Goal: Ask a question

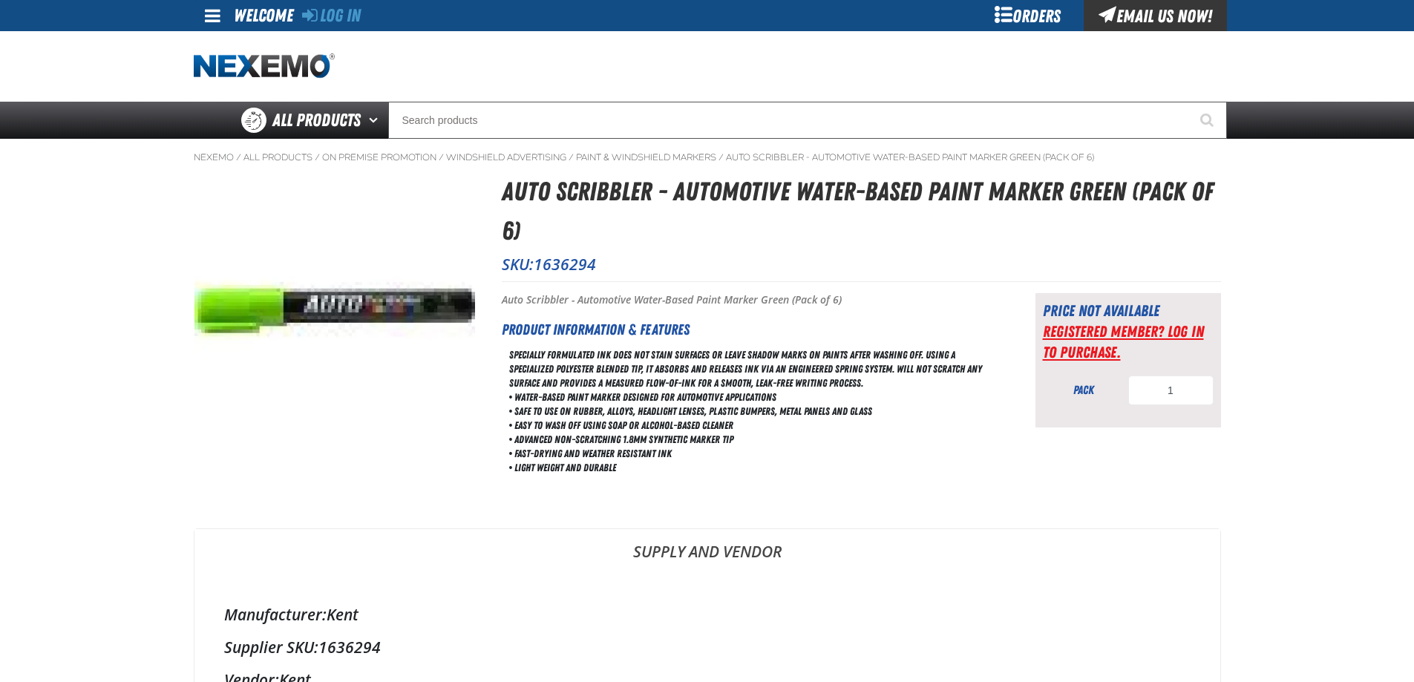
click at [1087, 330] on link "Registered Member? Log In to purchase." at bounding box center [1123, 341] width 161 height 39
click at [211, 16] on span at bounding box center [213, 16] width 16 height 18
click at [1145, 10] on div "Email Us Now!" at bounding box center [1155, 15] width 143 height 31
drag, startPoint x: 606, startPoint y: 263, endPoint x: 504, endPoint y: 266, distance: 101.7
click at [504, 266] on p "SKU: 1636294" at bounding box center [861, 264] width 719 height 21
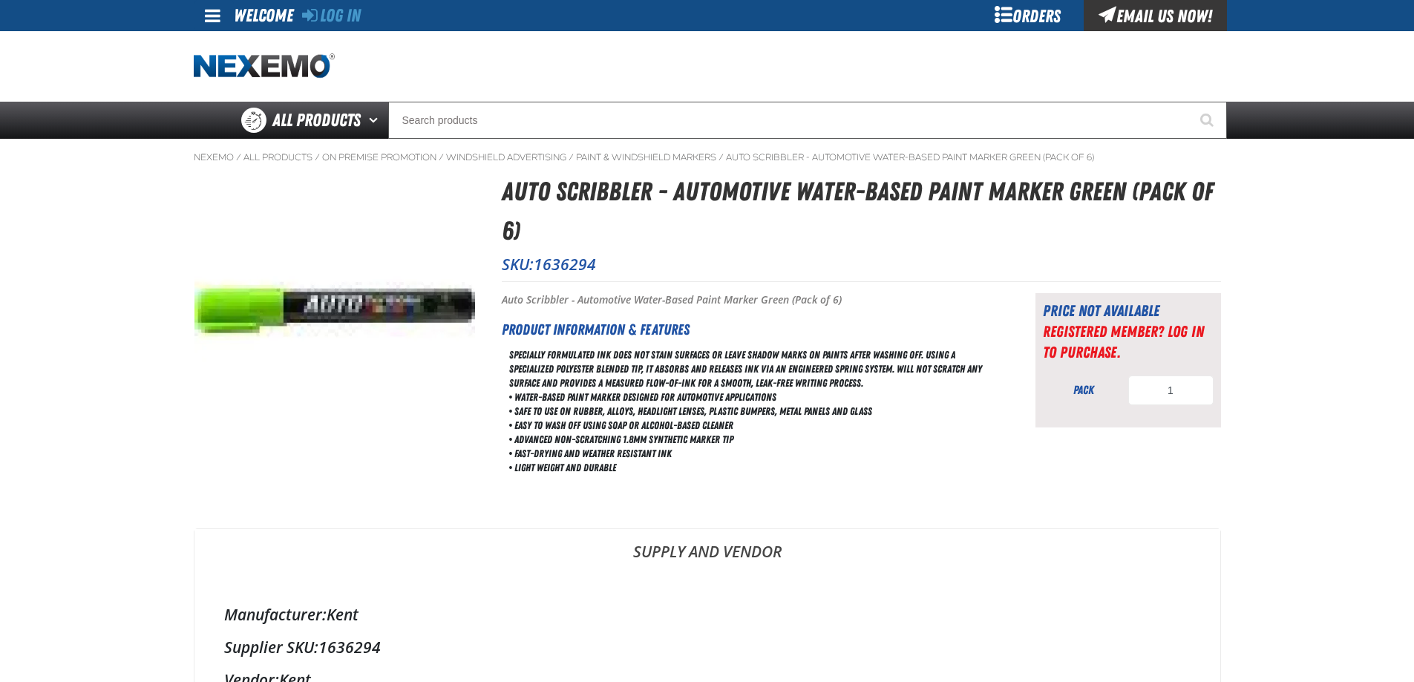
drag, startPoint x: 504, startPoint y: 266, endPoint x: 520, endPoint y: 208, distance: 60.0
click at [520, 208] on h1 "Auto Scribbler - Automotive Water-Based Paint Marker Green (Pack of 6)" at bounding box center [861, 211] width 719 height 78
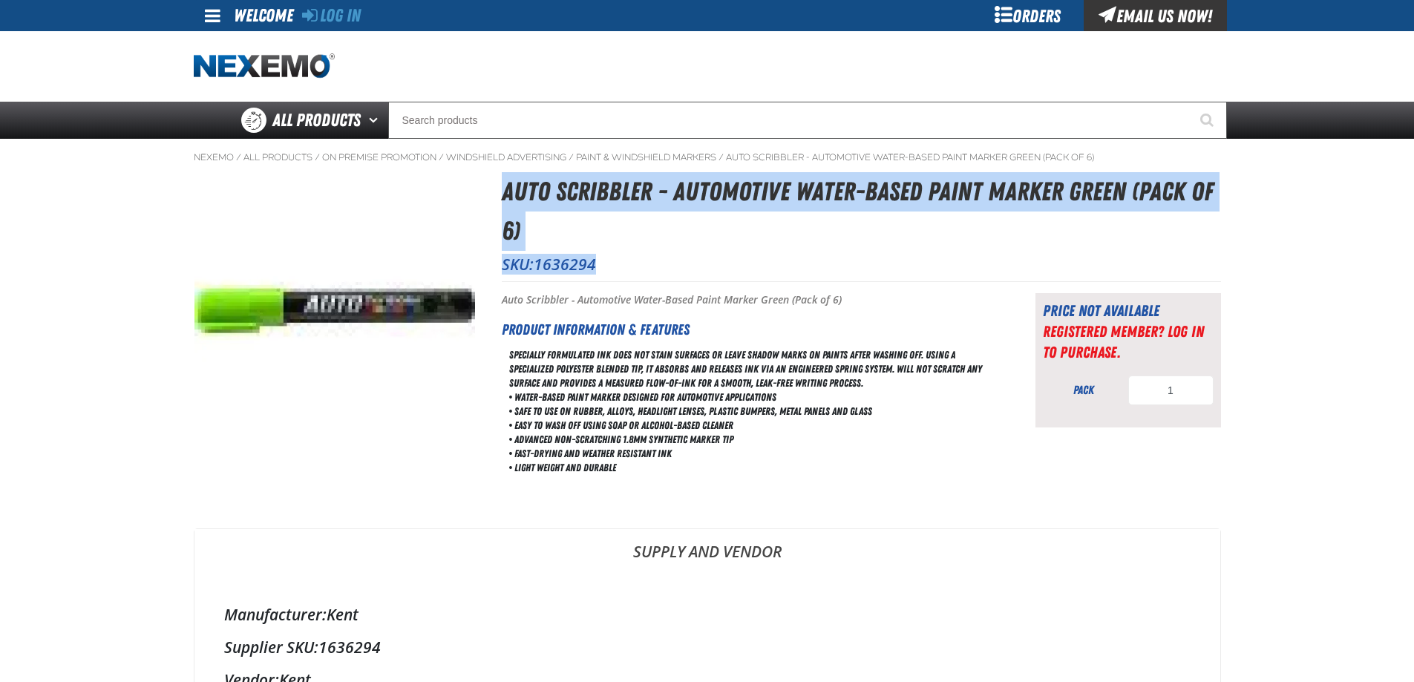
drag, startPoint x: 543, startPoint y: 236, endPoint x: 601, endPoint y: 278, distance: 72.3
click at [601, 278] on div "Auto Scribbler - Automotive Water-Based Paint Marker Green (Pack of 6) SKU: 163…" at bounding box center [861, 226] width 719 height 108
copy div "Auto Scribbler - Automotive Water-Based Paint Marker Green (Pack of 6) SKU: 163…"
click at [1145, 18] on div "Email Us Now!" at bounding box center [1155, 15] width 143 height 31
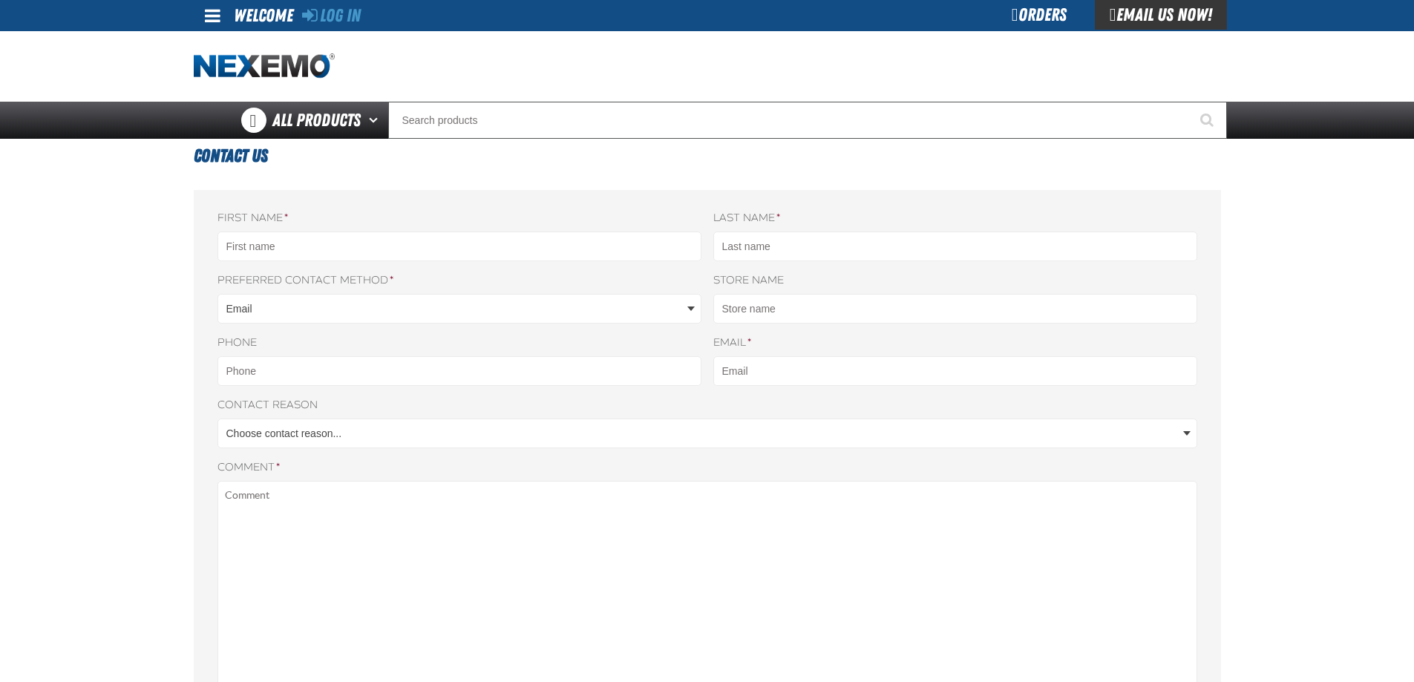
click at [214, 17] on span at bounding box center [213, 16] width 16 height 18
click at [1021, 21] on div "Orders" at bounding box center [1027, 15] width 111 height 31
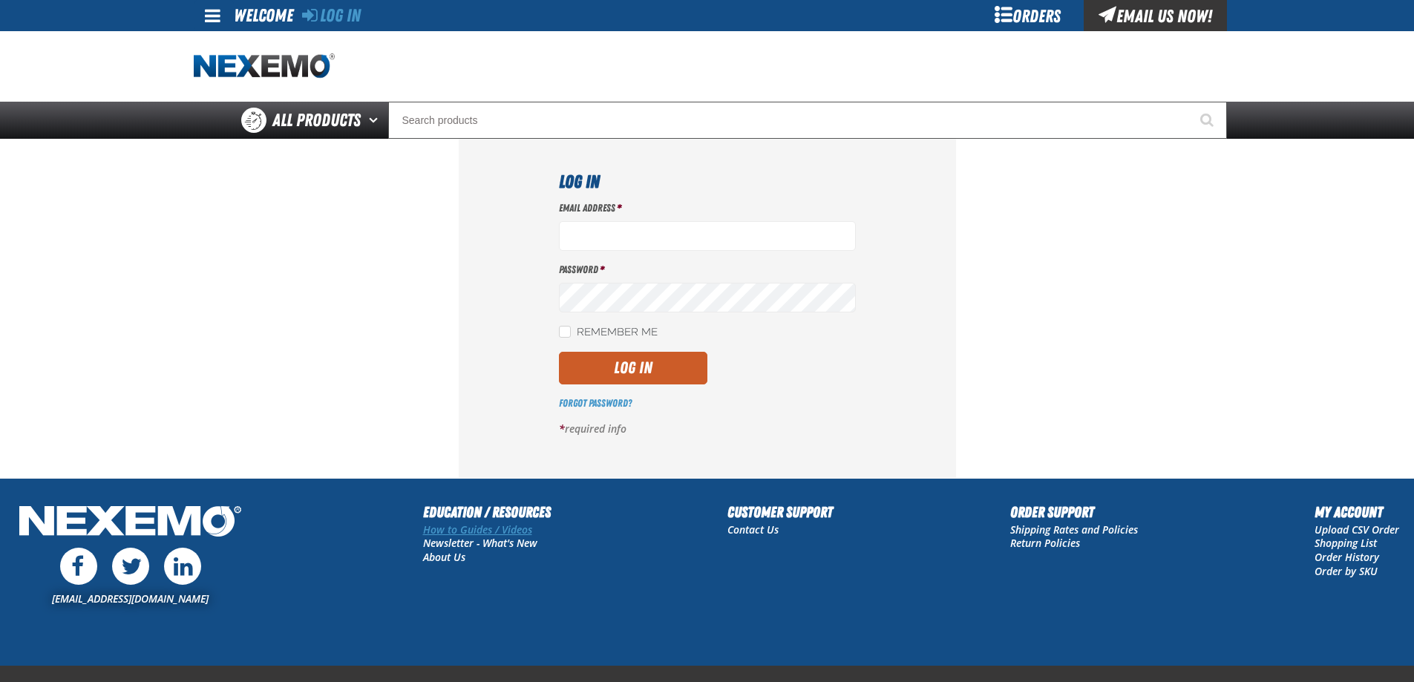
click at [470, 530] on link "How to Guides / Videos" at bounding box center [477, 530] width 109 height 14
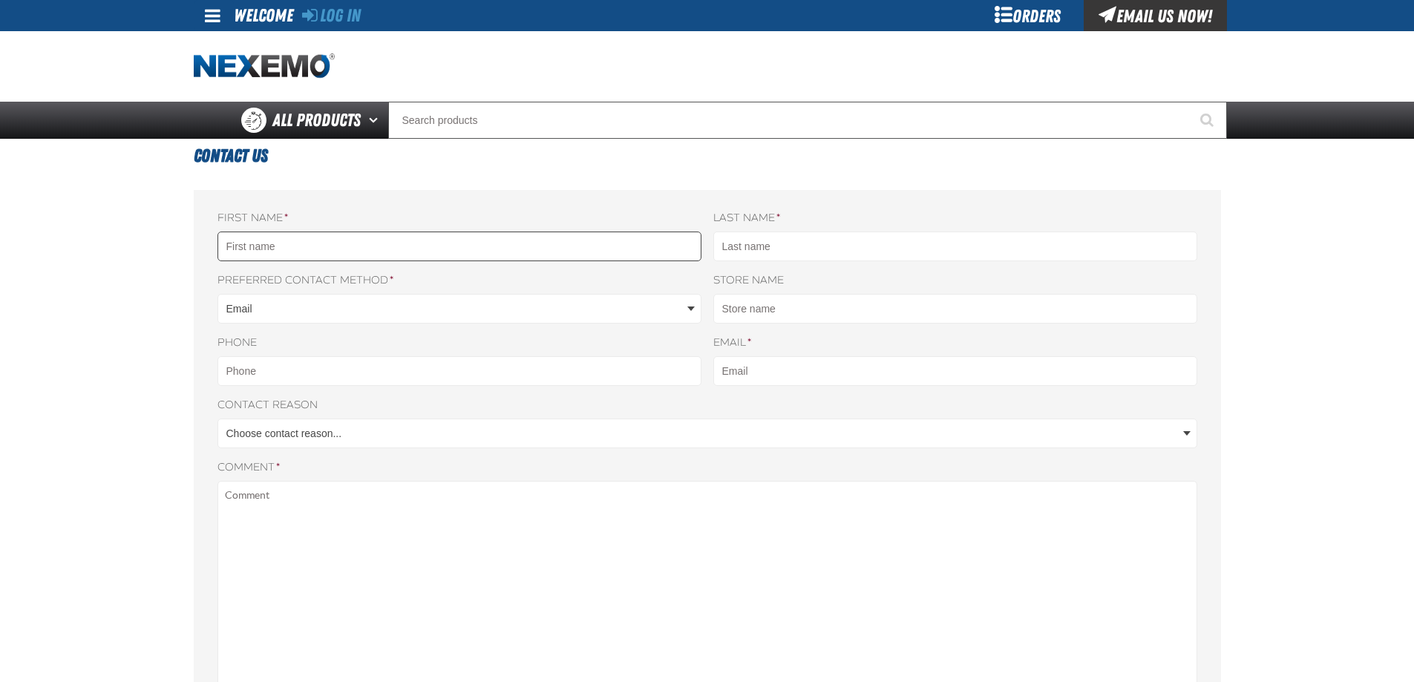
click at [415, 247] on input "First name *" at bounding box center [459, 247] width 484 height 30
type input "Krystal"
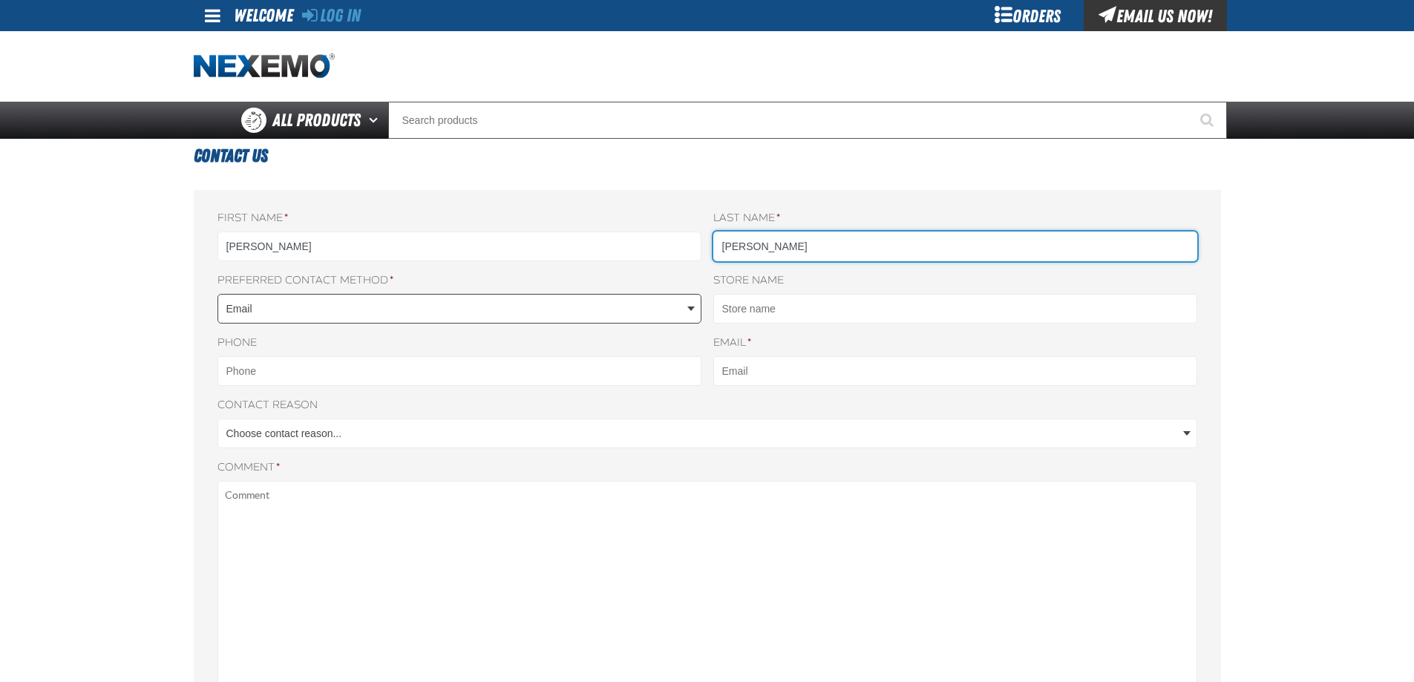
type input "Frankson"
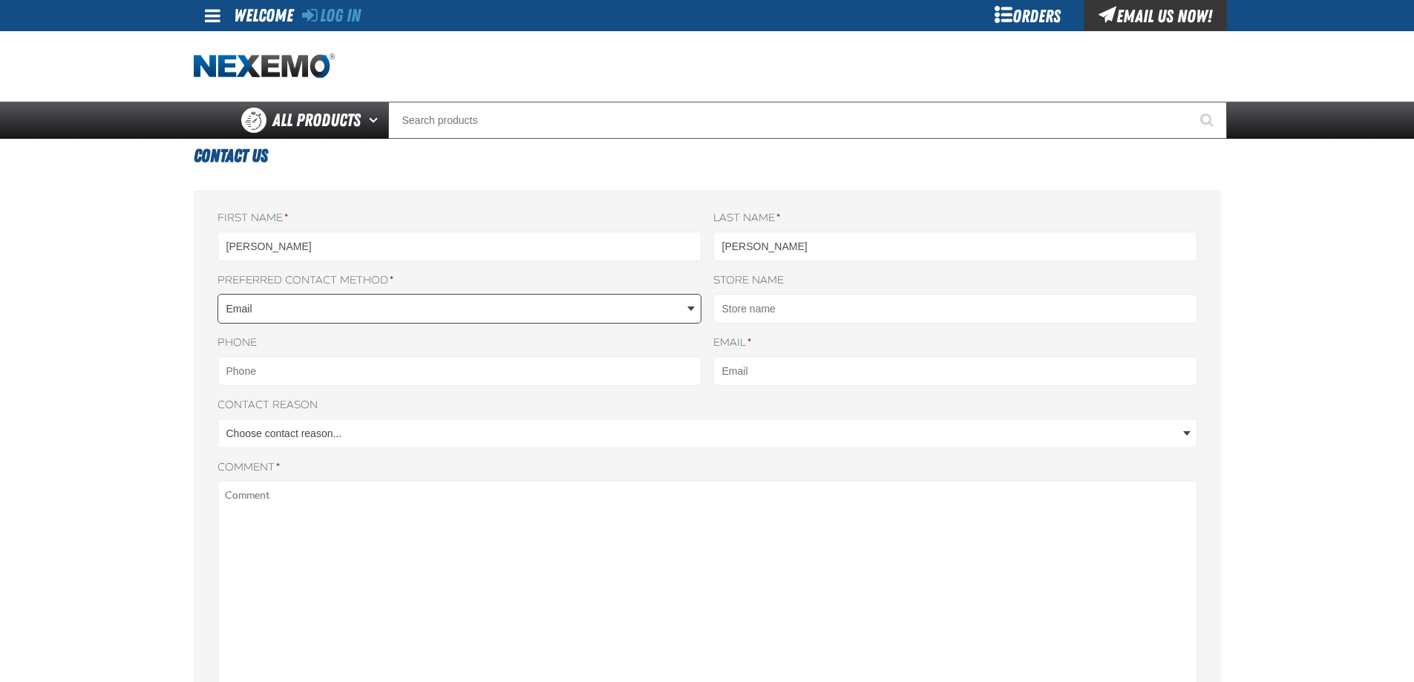
click at [242, 313] on body "Skip to Main Content Staging Site 5.1 Upgrade Site Log In Log In Welcome Log In…" at bounding box center [707, 627] width 1414 height 1254
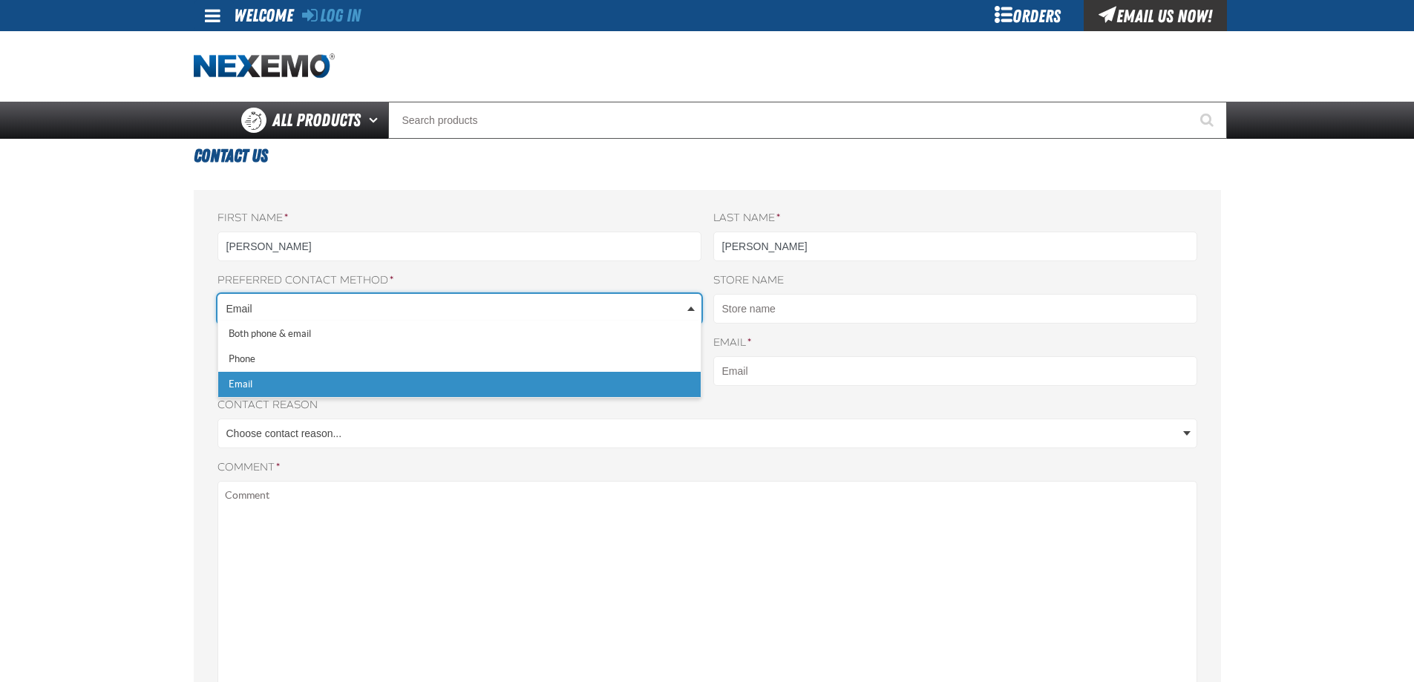
type input "k"
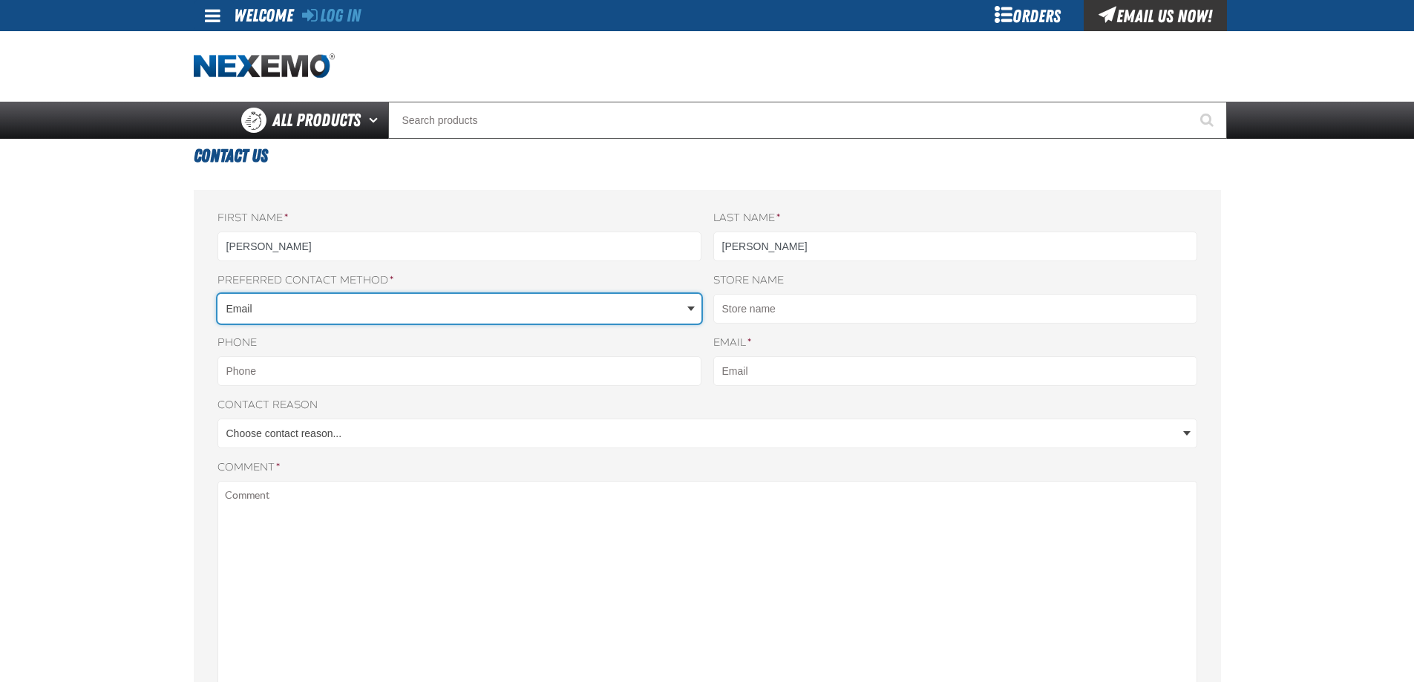
click at [242, 313] on body "Skip to Main Content Staging Site 5.1 Upgrade Site Log In Log In Welcome Log In…" at bounding box center [707, 627] width 1414 height 1254
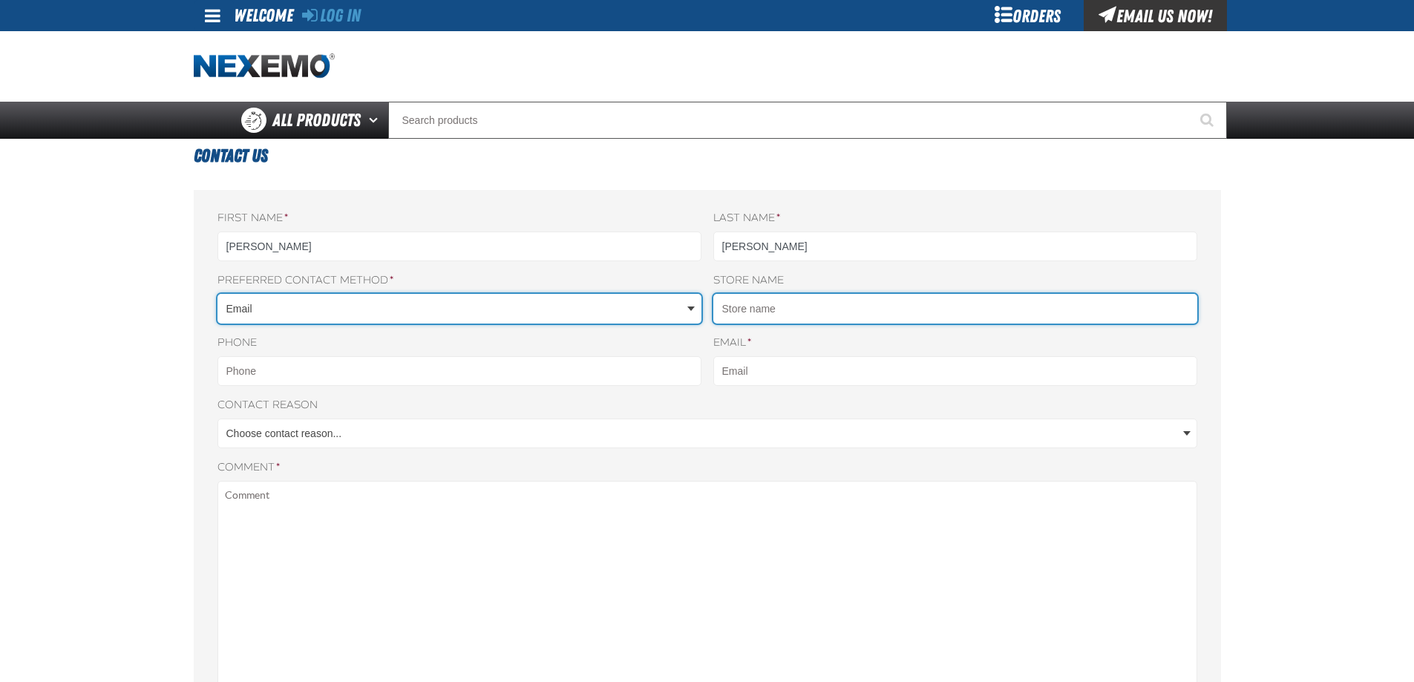
click at [733, 313] on input "Store name" at bounding box center [955, 309] width 484 height 30
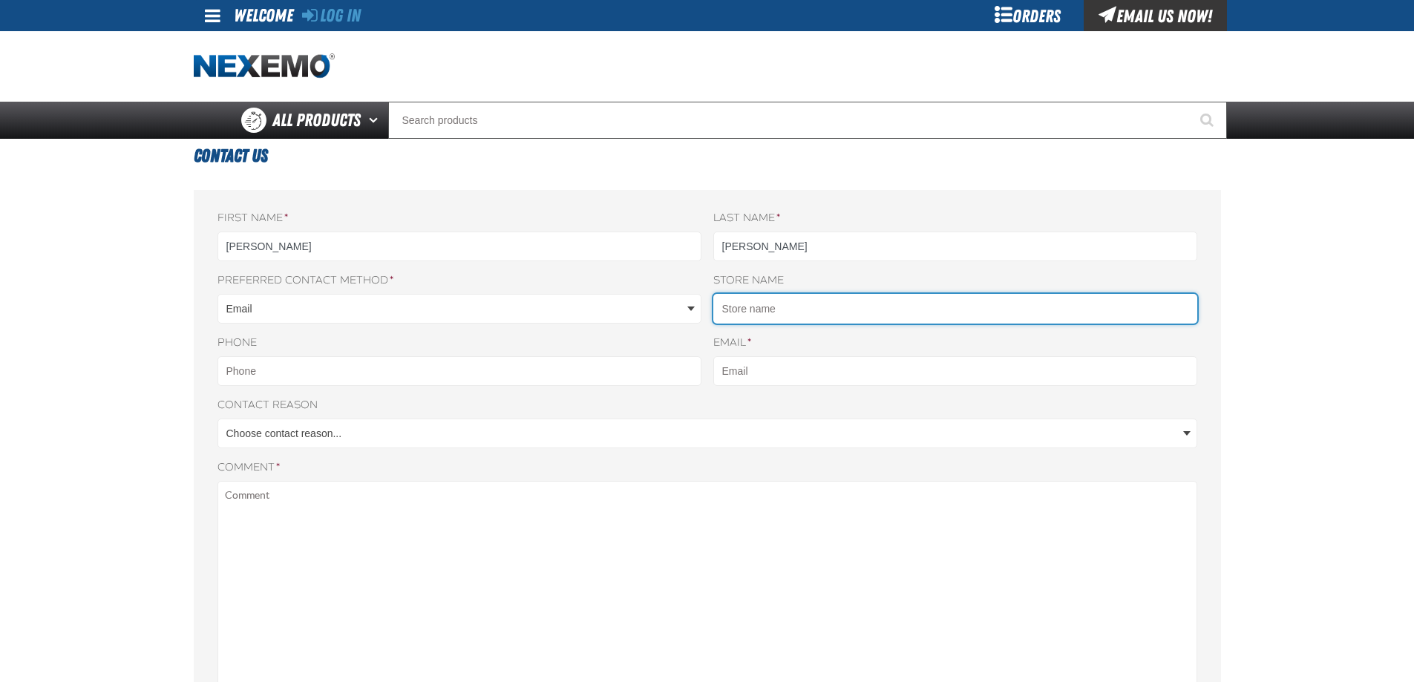
type input "Y"
type input "Assured Yorkdale Collision"
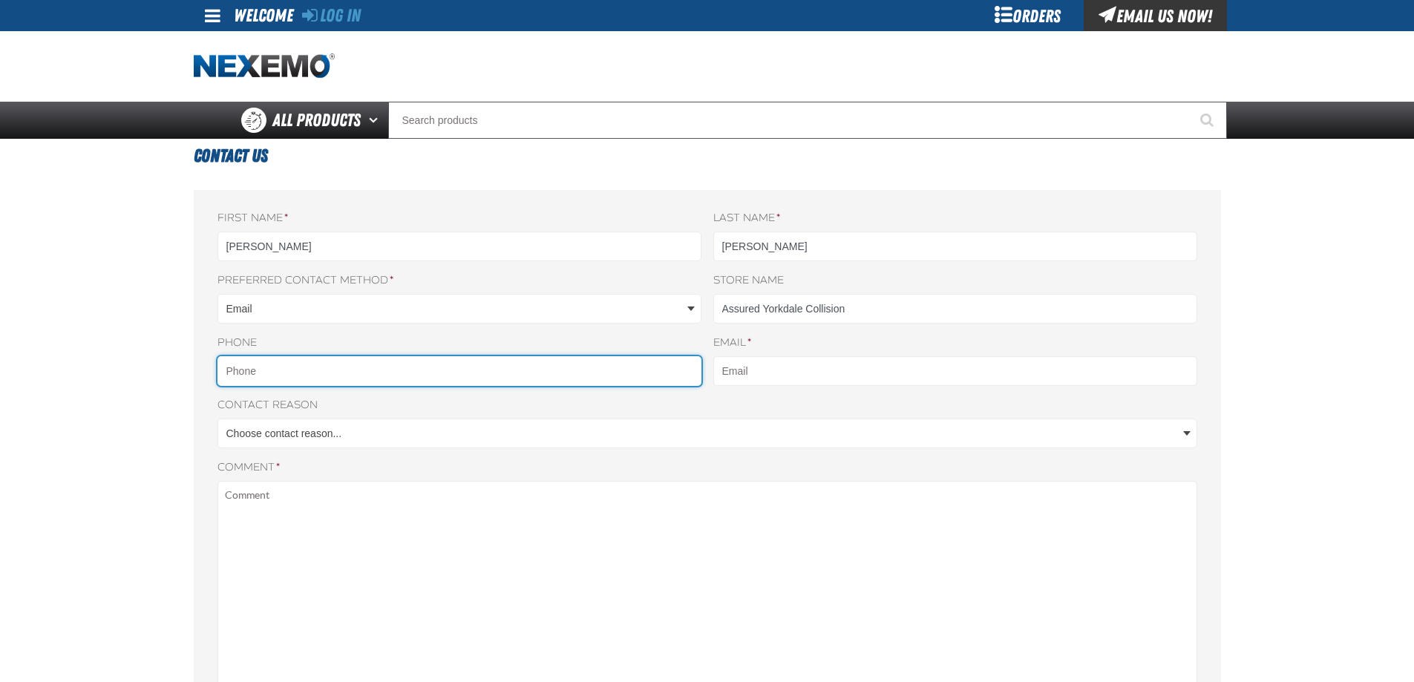
click at [479, 368] on input "Phone" at bounding box center [459, 371] width 484 height 30
type input "4167810893"
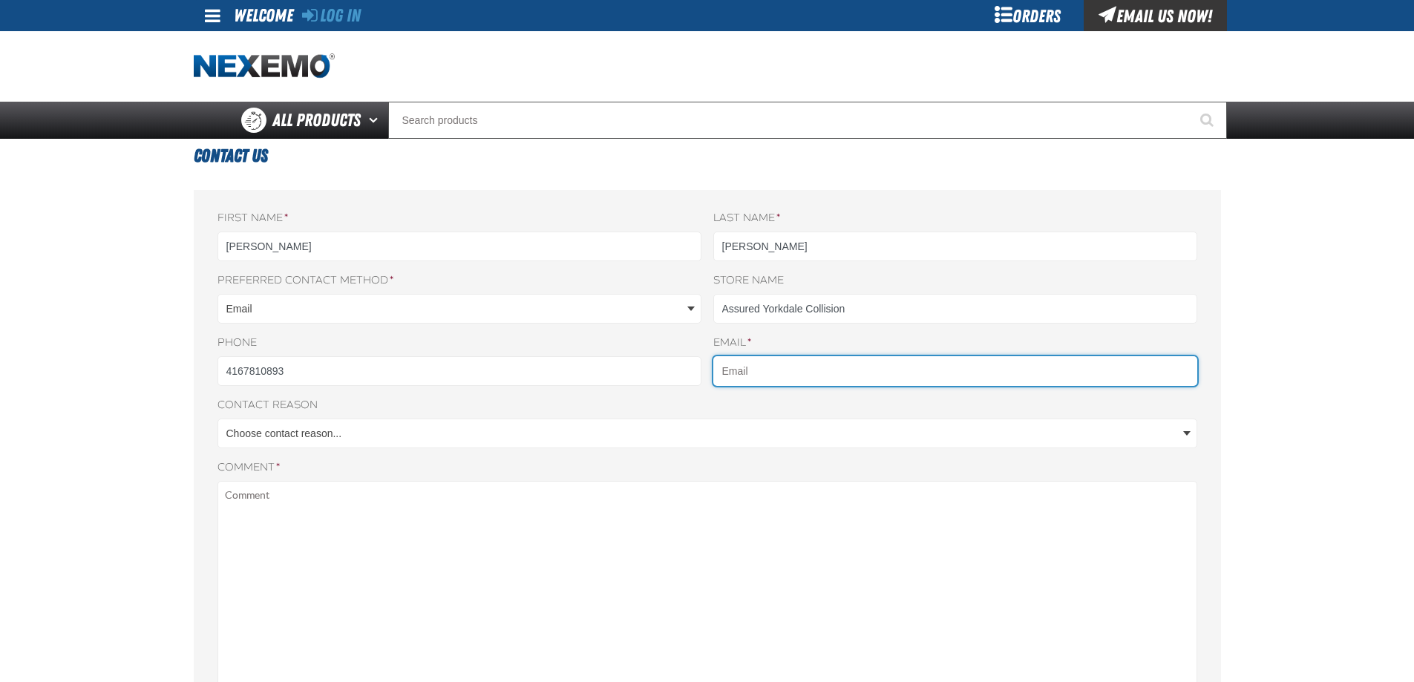
click at [762, 377] on input "Email *" at bounding box center [955, 371] width 484 height 30
type input "krystal.frankson@assuredauto.ca"
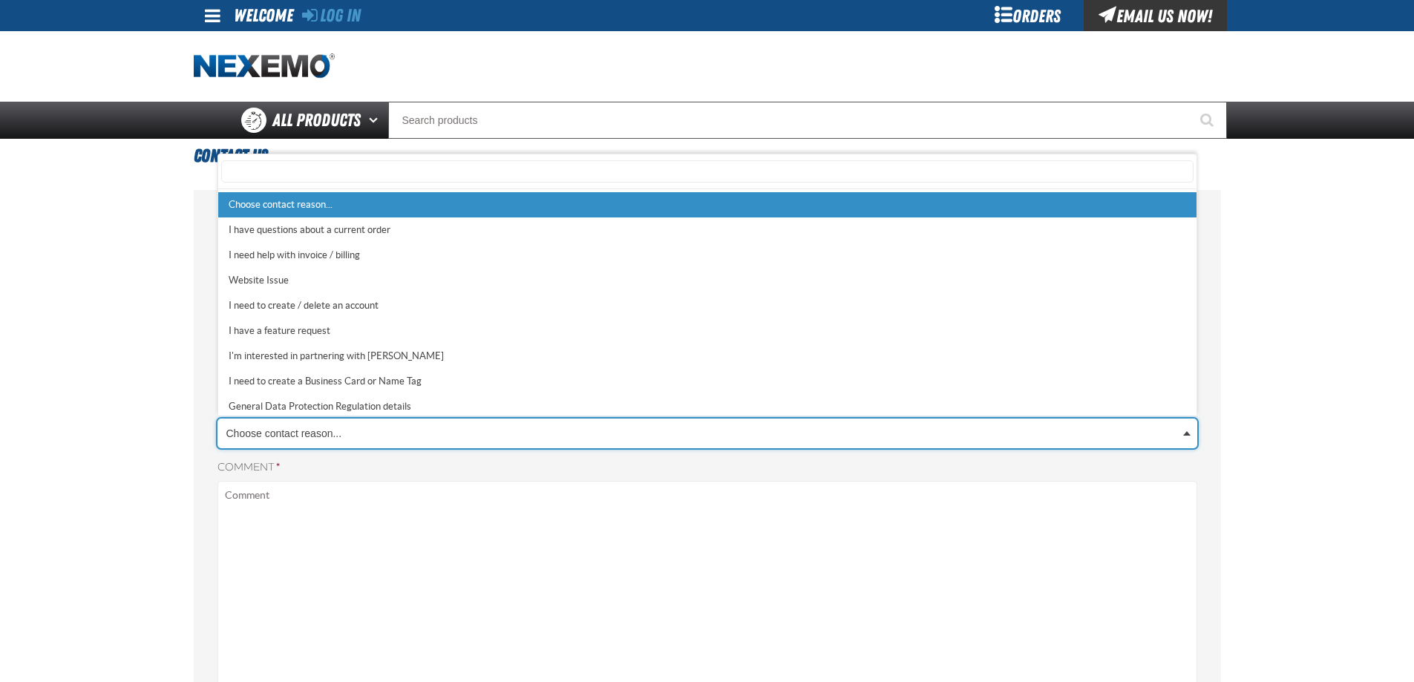
click at [310, 436] on body "Skip to Main Content Staging Site 5.1 Upgrade Site Log In Log In Welcome Log In…" at bounding box center [707, 627] width 1414 height 1254
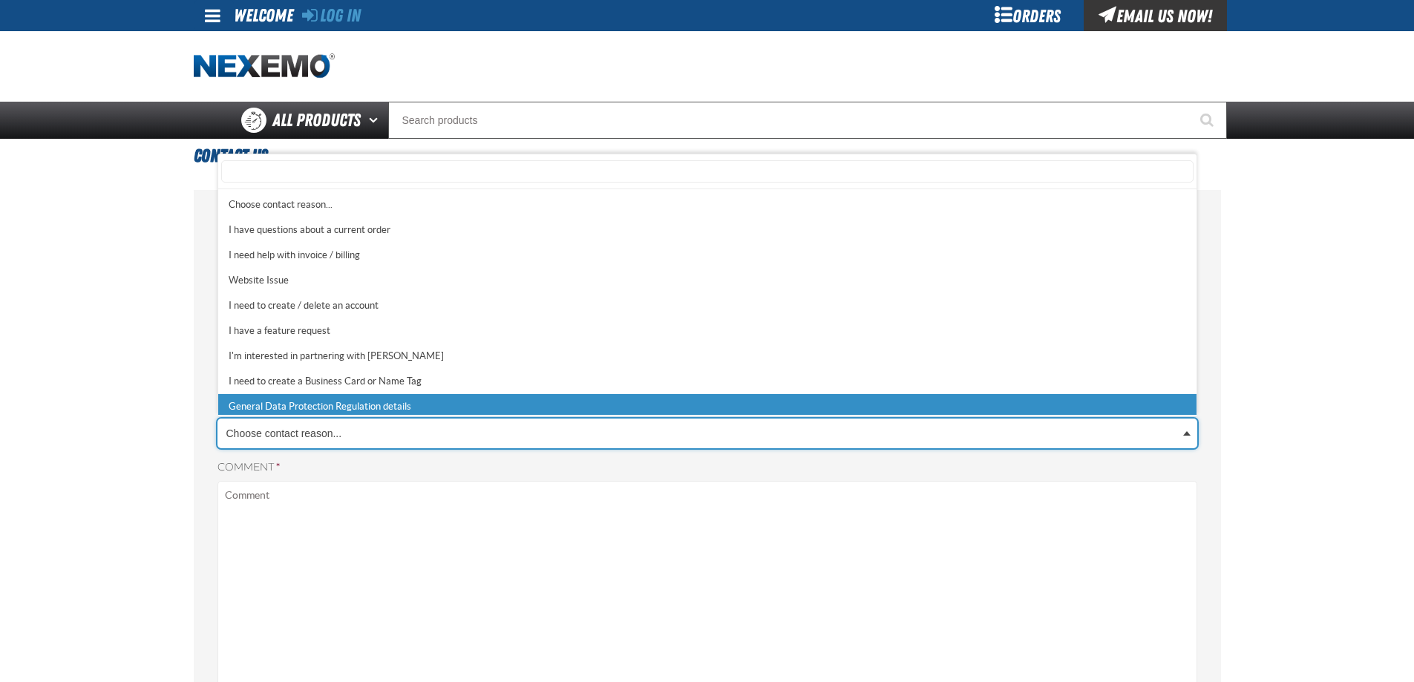
scroll to position [4, 0]
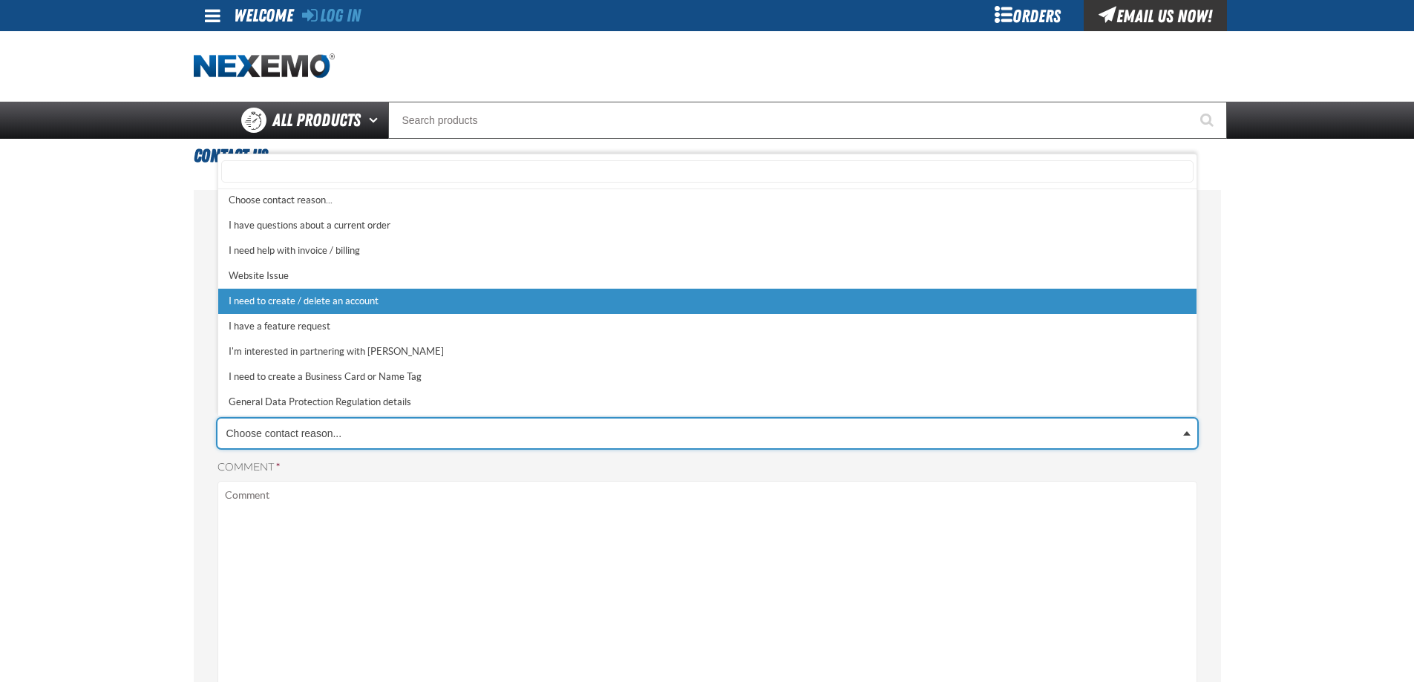
select select "5"
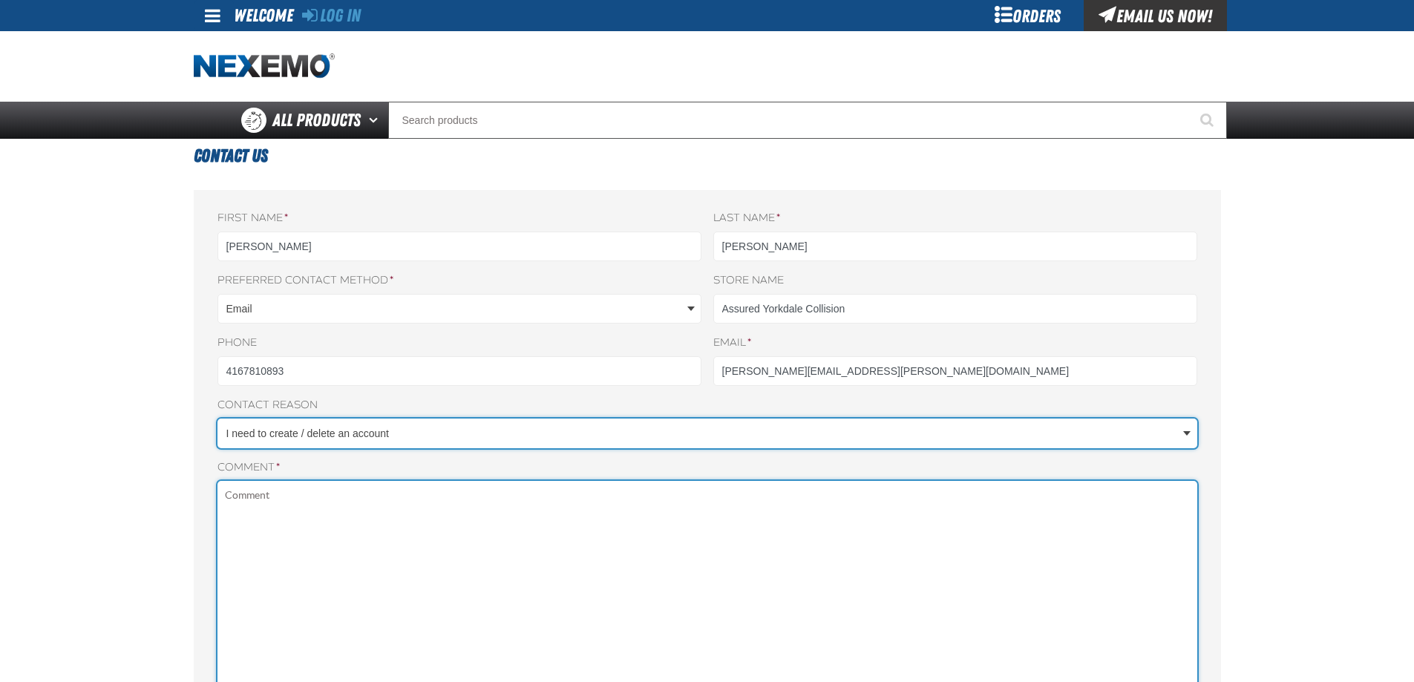
click at [266, 523] on textarea "Comment *" at bounding box center [707, 682] width 980 height 403
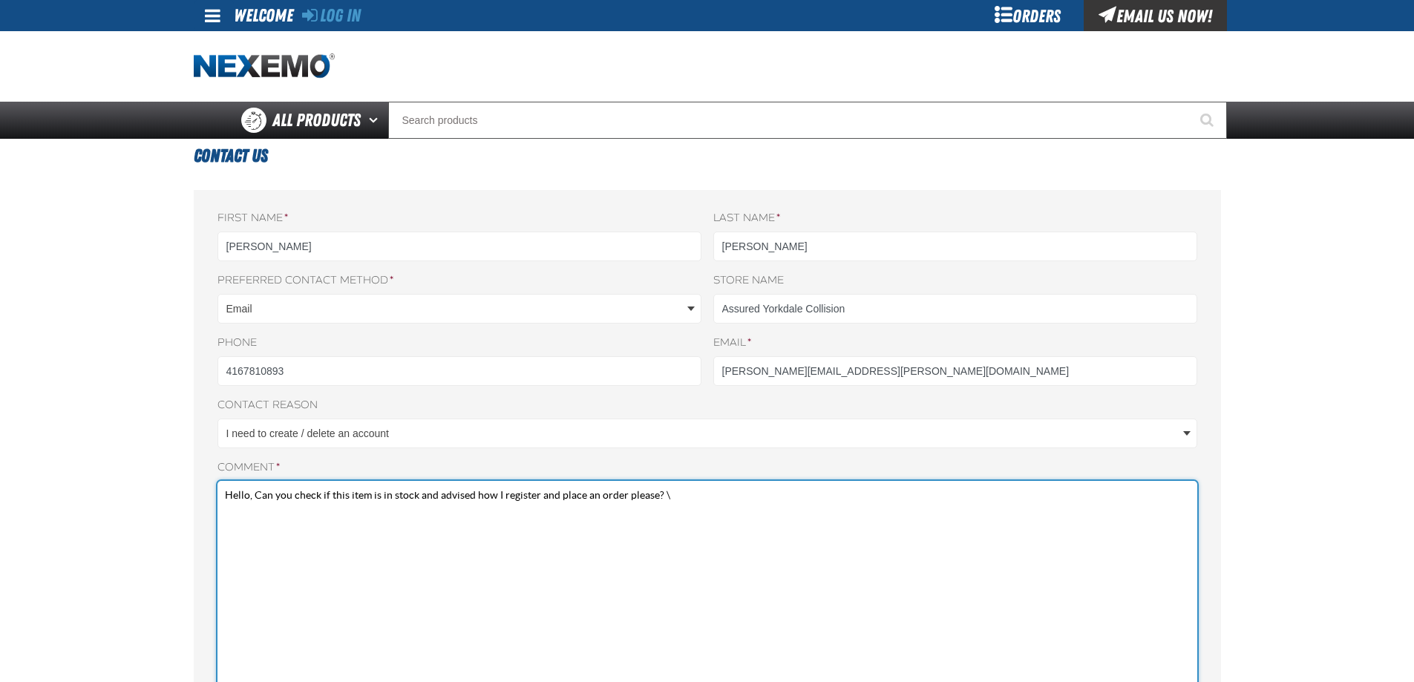
paste textarea "Auto Scribbler - Automotive Water-Based Paint Marker Green (Pack of 6) SKU: 163…"
click at [225, 547] on textarea "Hello, Can you check if this item is in stock and advised how I register and pl…" at bounding box center [707, 682] width 980 height 403
click at [226, 524] on textarea "Hello, Can you check if this item is in stock and advised how I register and pl…" at bounding box center [707, 682] width 980 height 403
click at [345, 500] on textarea "Hello, Can you check if this item is in stock and advised how I register and pl…" at bounding box center [707, 682] width 980 height 403
click at [695, 500] on textarea "Hello, Can you check if the item below is in stock and advised how I register a…" at bounding box center [707, 682] width 980 height 403
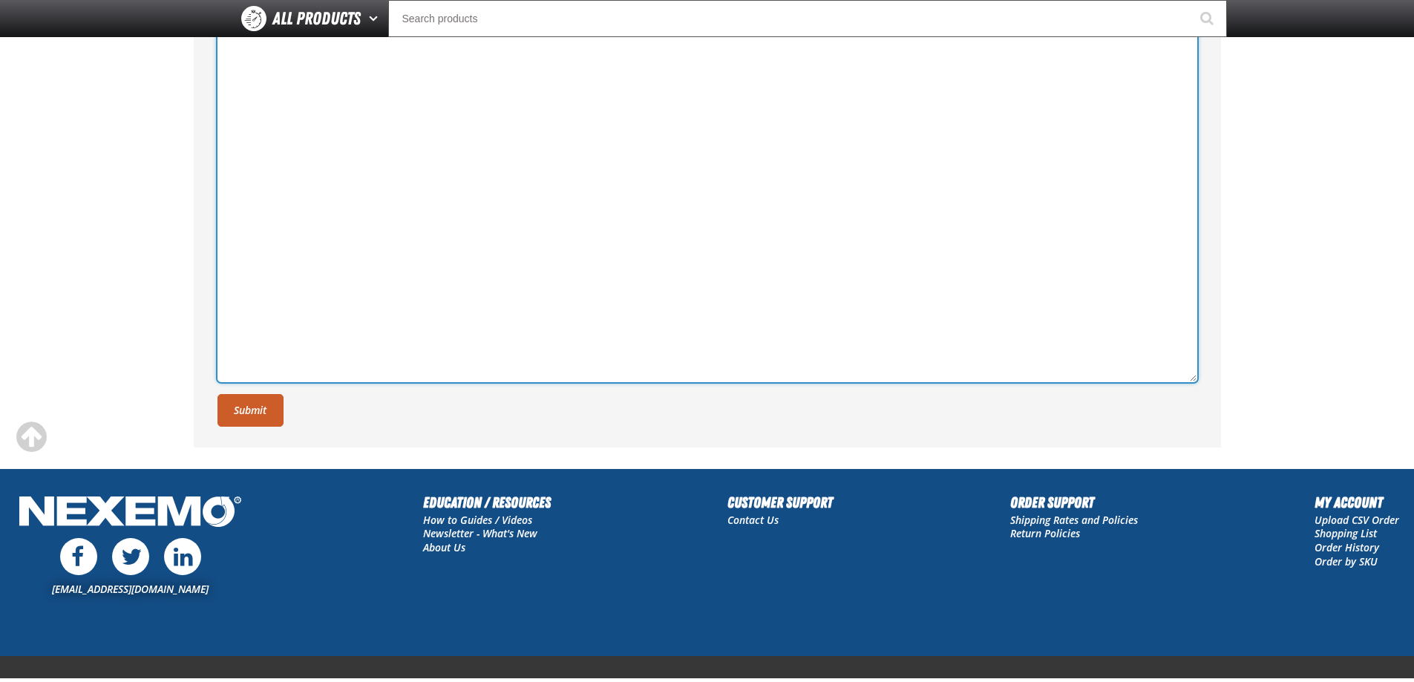
scroll to position [386, 0]
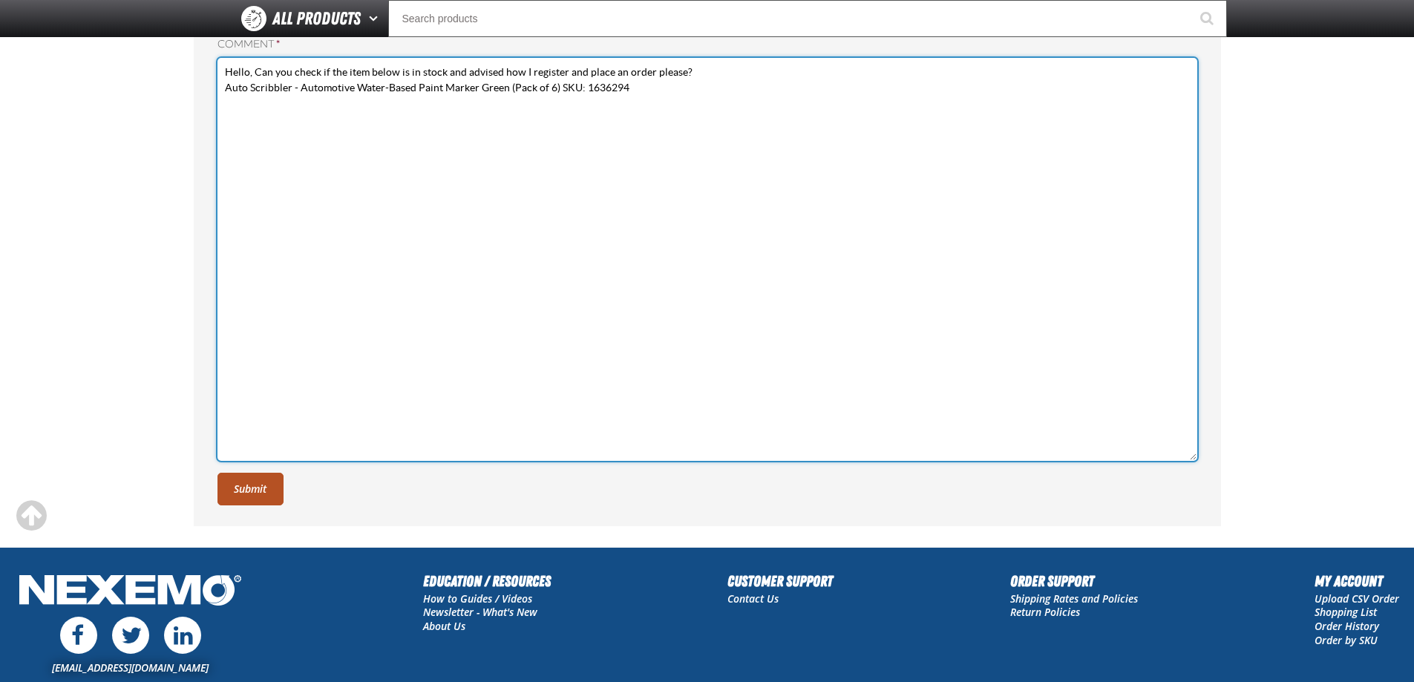
type textarea "Hello, Can you check if the item below is in stock and advised how I register a…"
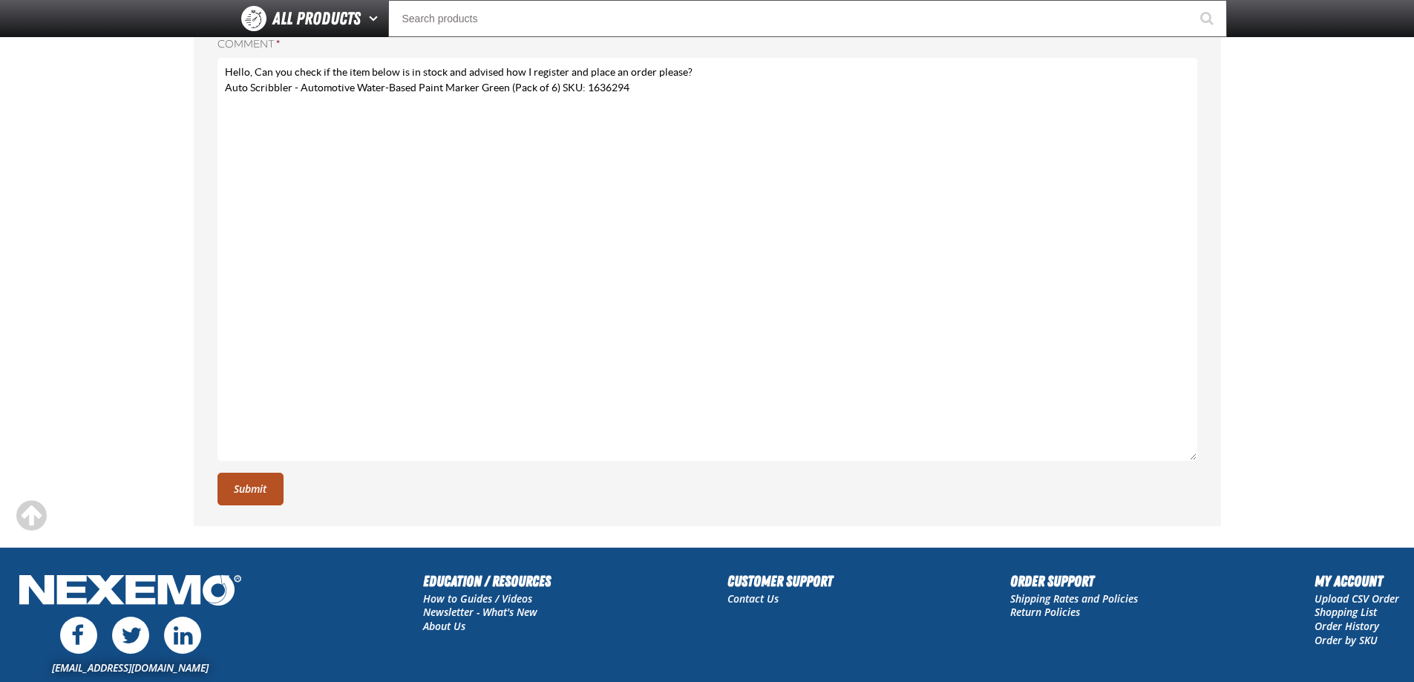
click at [244, 491] on button "Submit" at bounding box center [250, 489] width 66 height 33
